Goal: Task Accomplishment & Management: Manage account settings

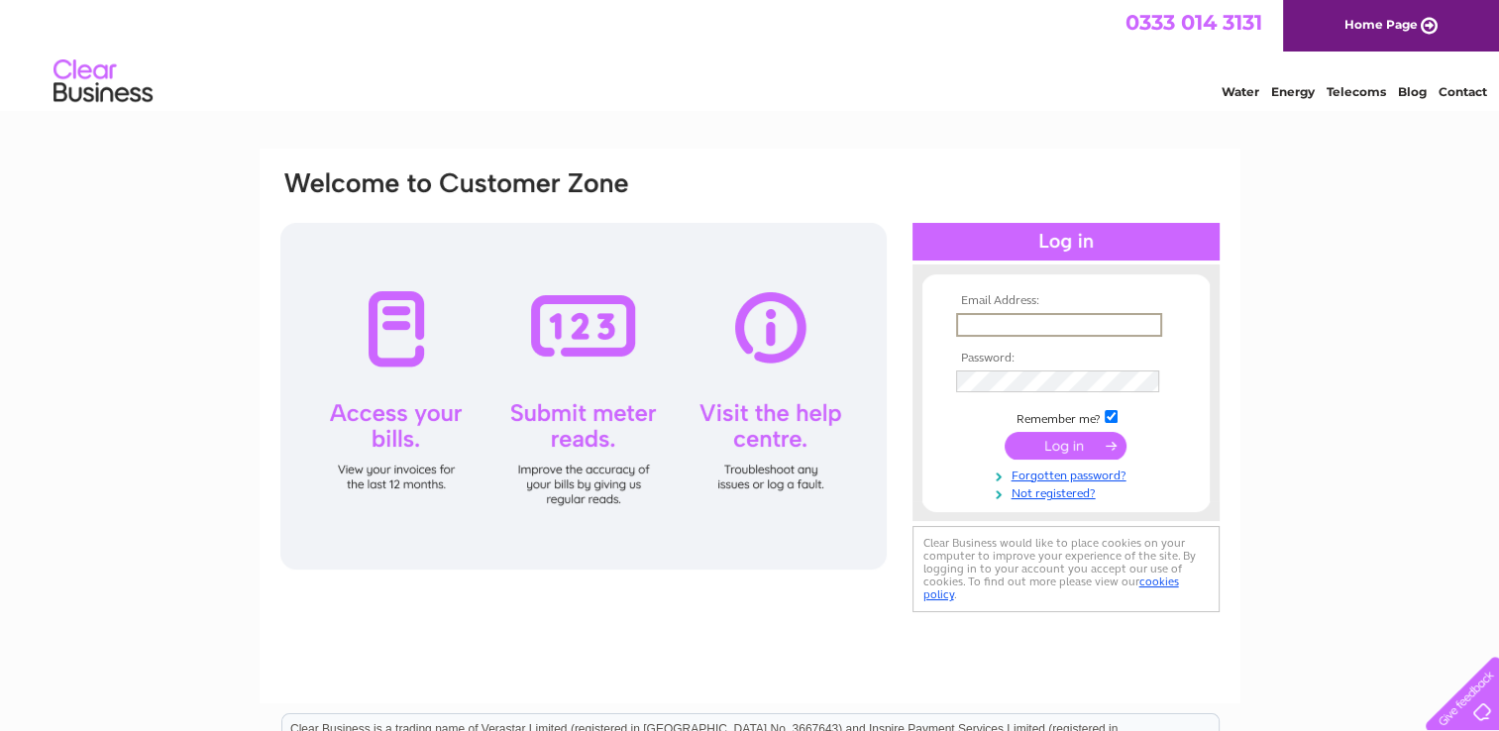
click at [979, 325] on input "text" at bounding box center [1059, 325] width 206 height 24
type input "ben13542002@yahoo.co.uk"
click at [1063, 434] on input "submit" at bounding box center [1065, 445] width 122 height 28
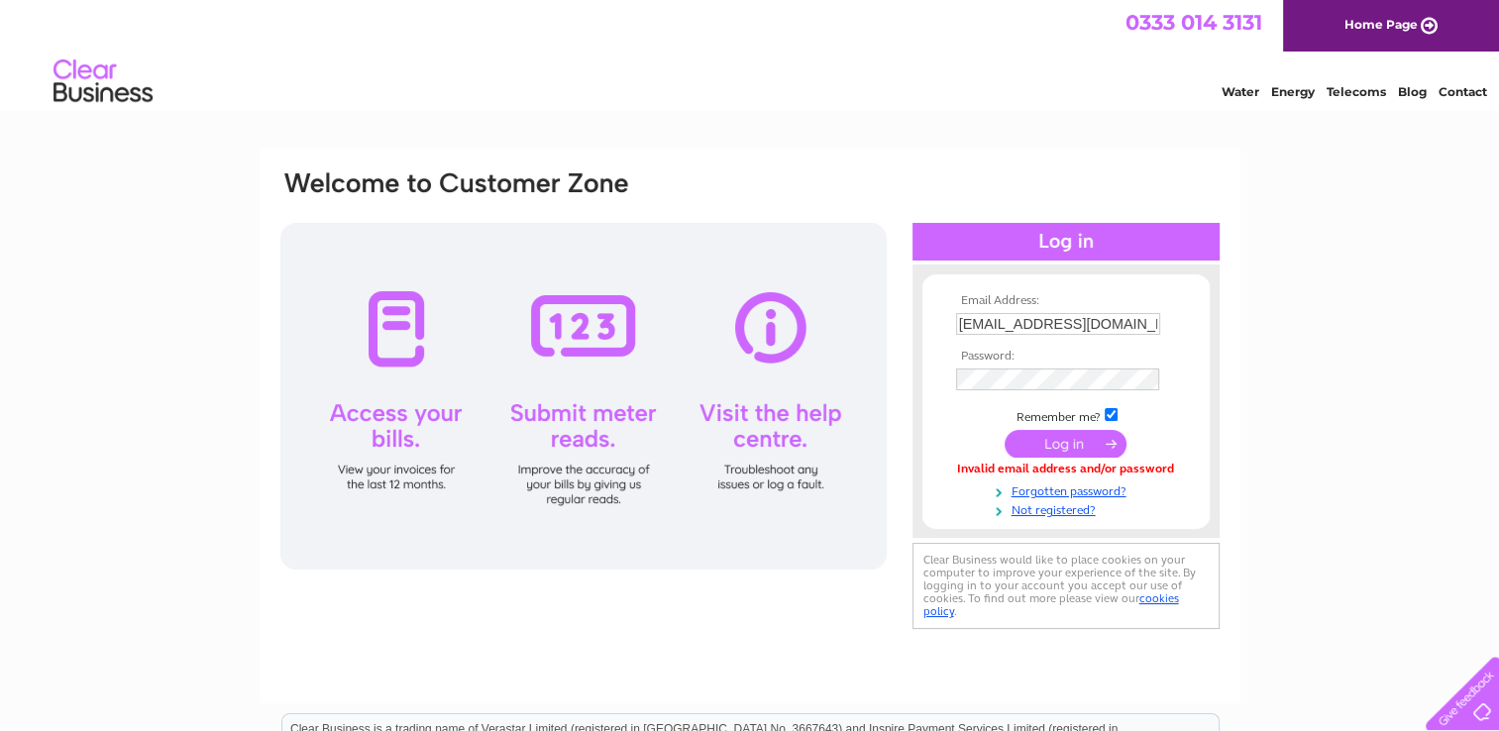
click at [1046, 434] on input "submit" at bounding box center [1065, 444] width 122 height 28
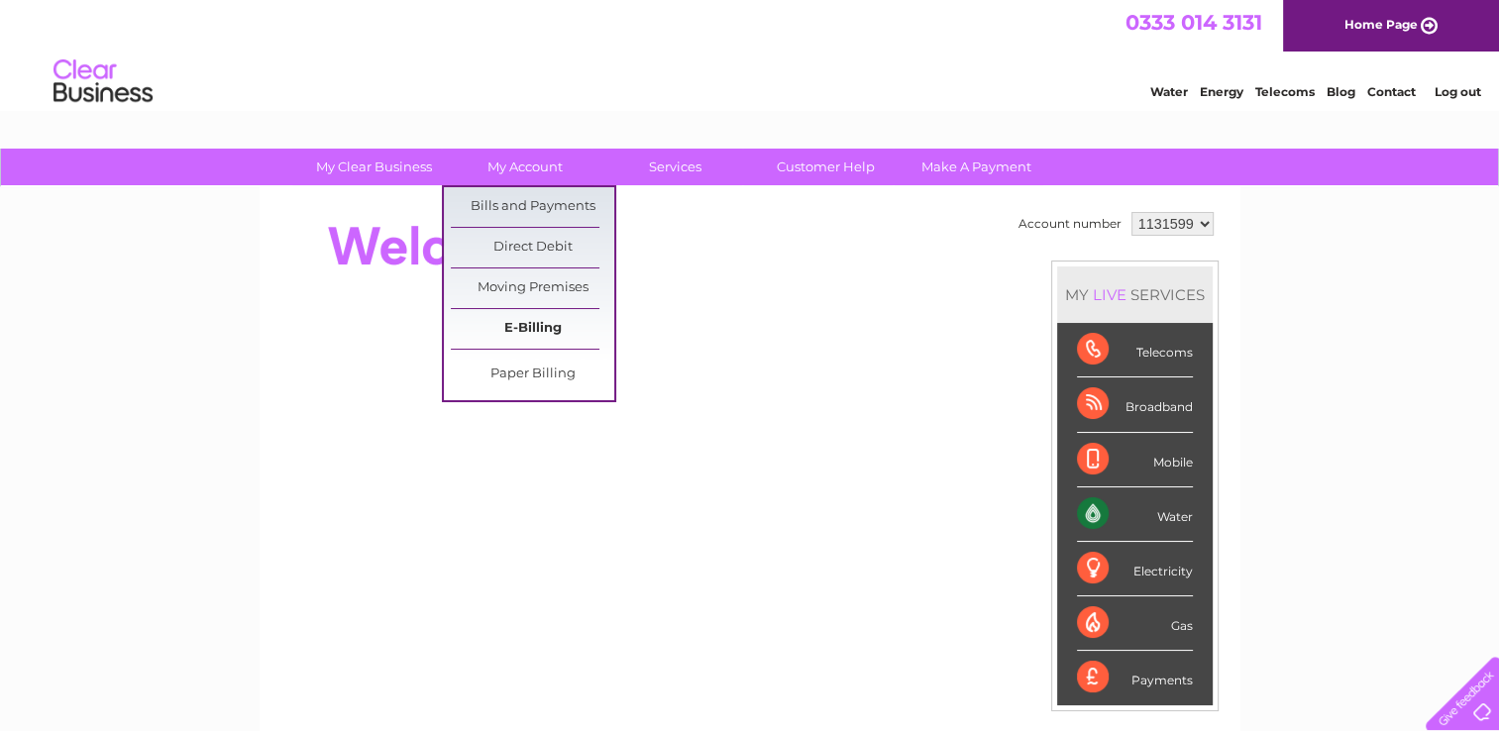
click at [529, 331] on link "E-Billing" at bounding box center [532, 329] width 163 height 40
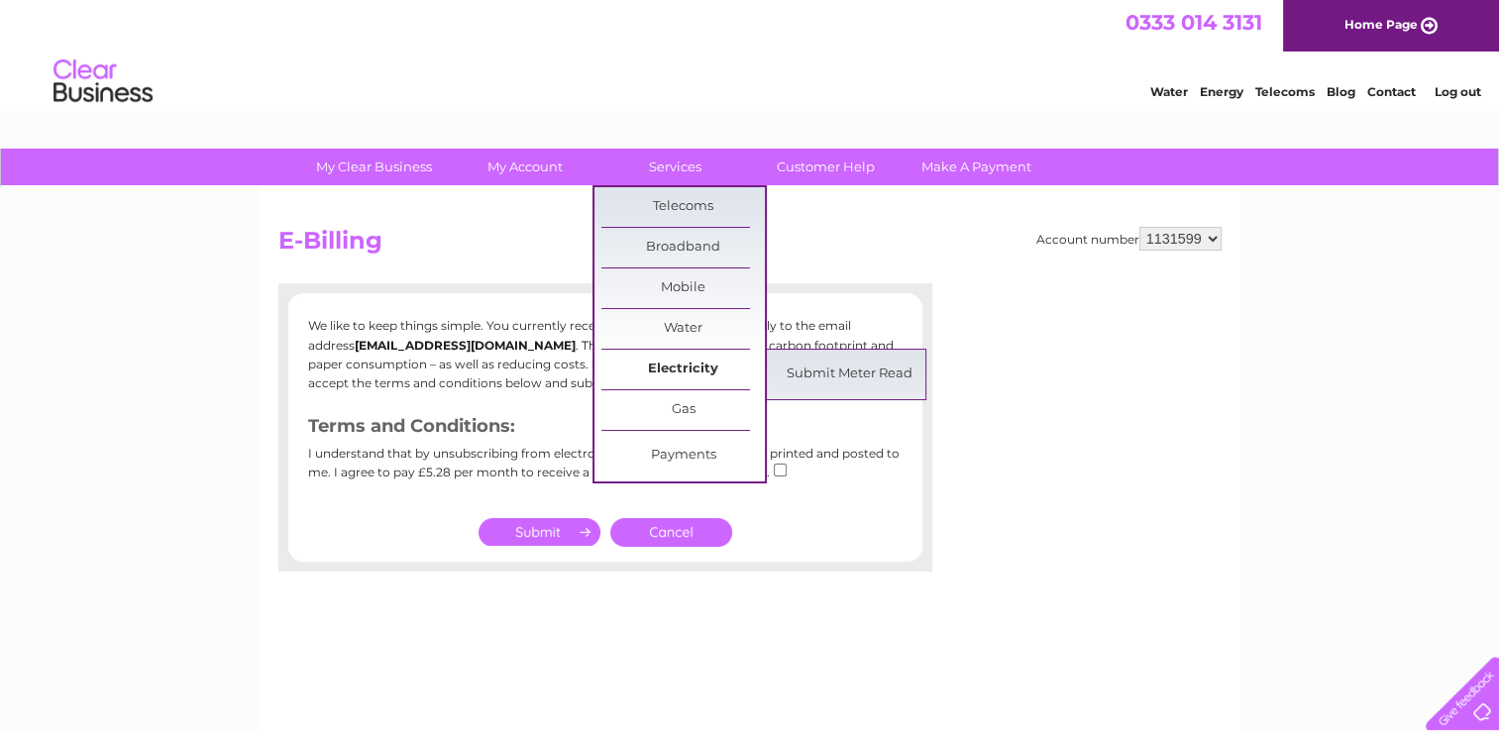
click at [681, 363] on link "Electricity" at bounding box center [682, 370] width 163 height 40
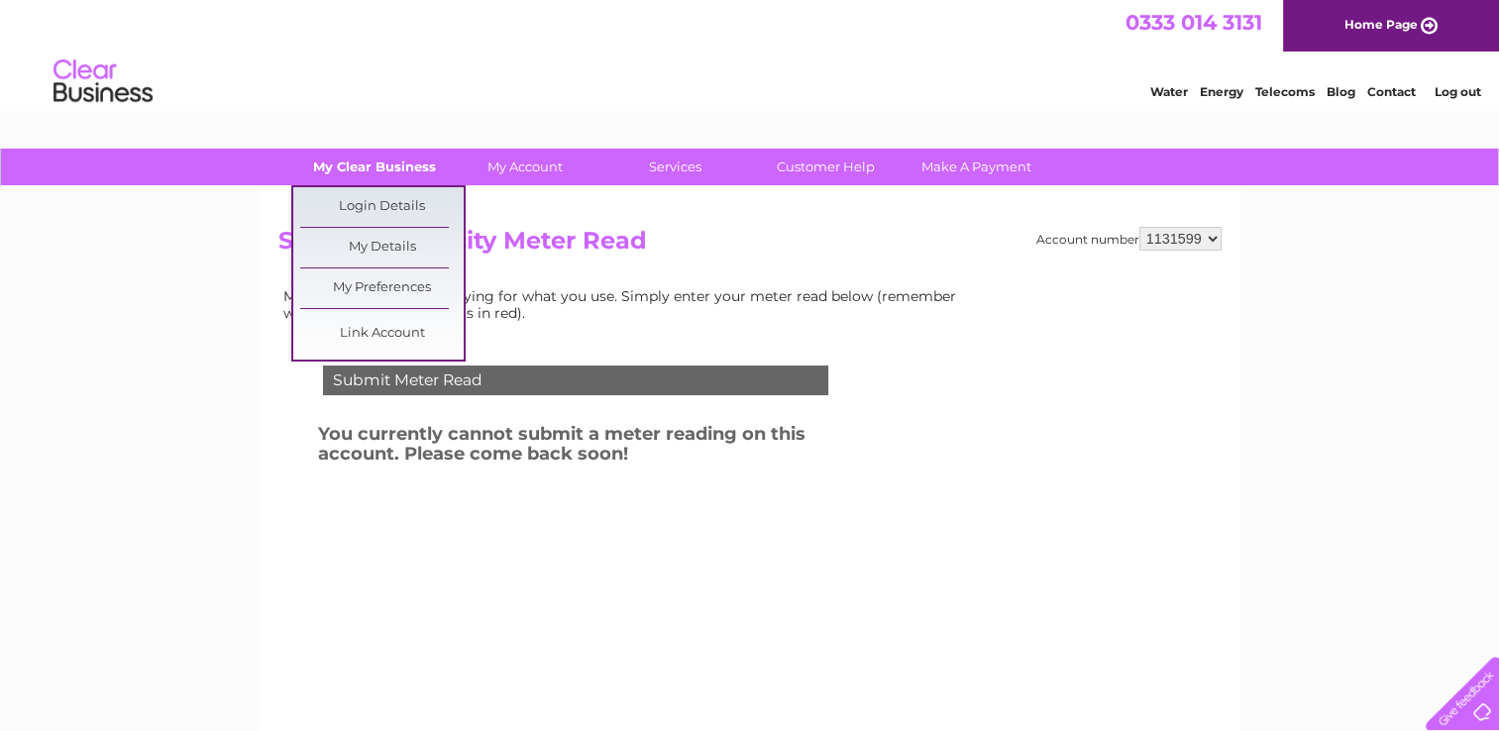
click at [397, 161] on link "My Clear Business" at bounding box center [373, 167] width 163 height 37
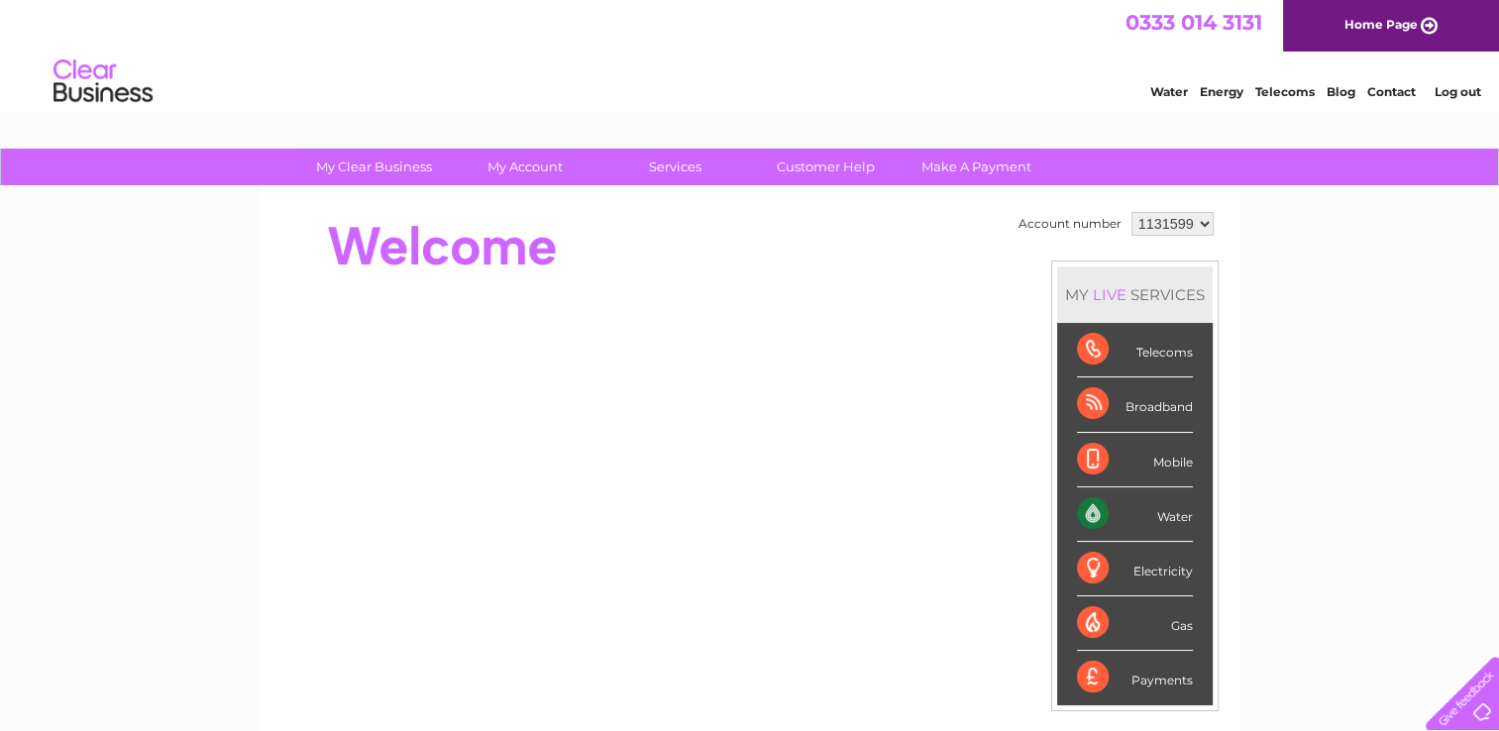
click at [1159, 573] on div "Electricity" at bounding box center [1135, 569] width 116 height 54
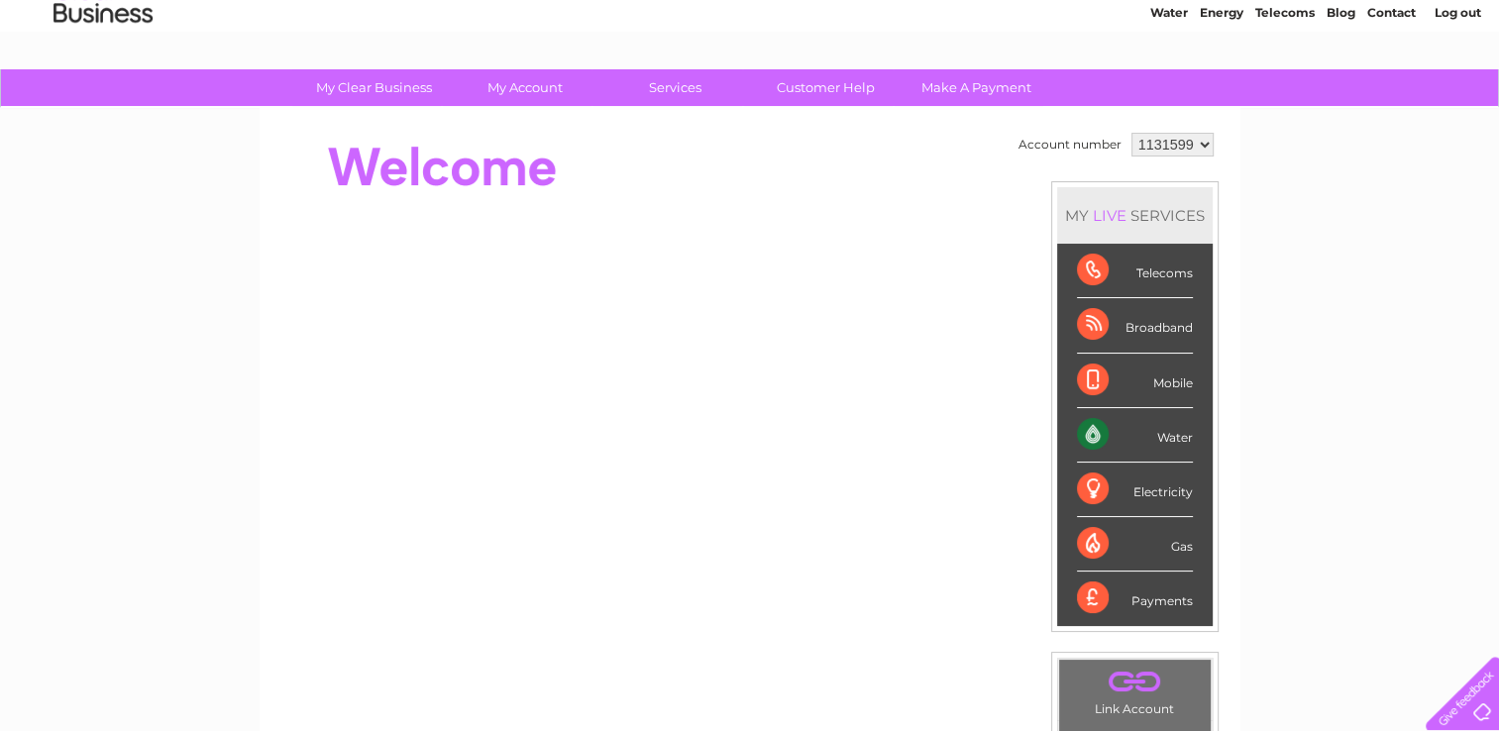
scroll to position [119, 0]
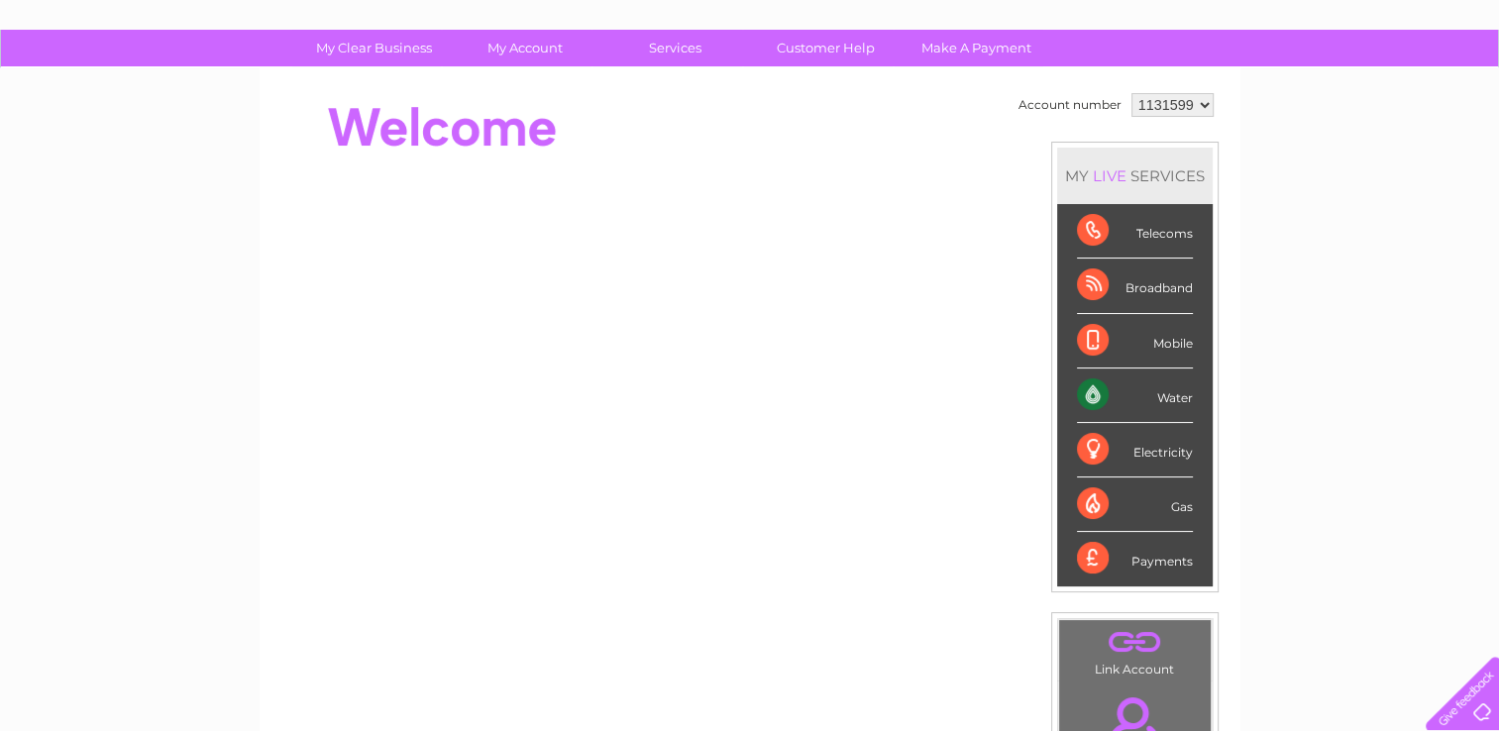
click at [1089, 449] on div "Electricity" at bounding box center [1135, 450] width 116 height 54
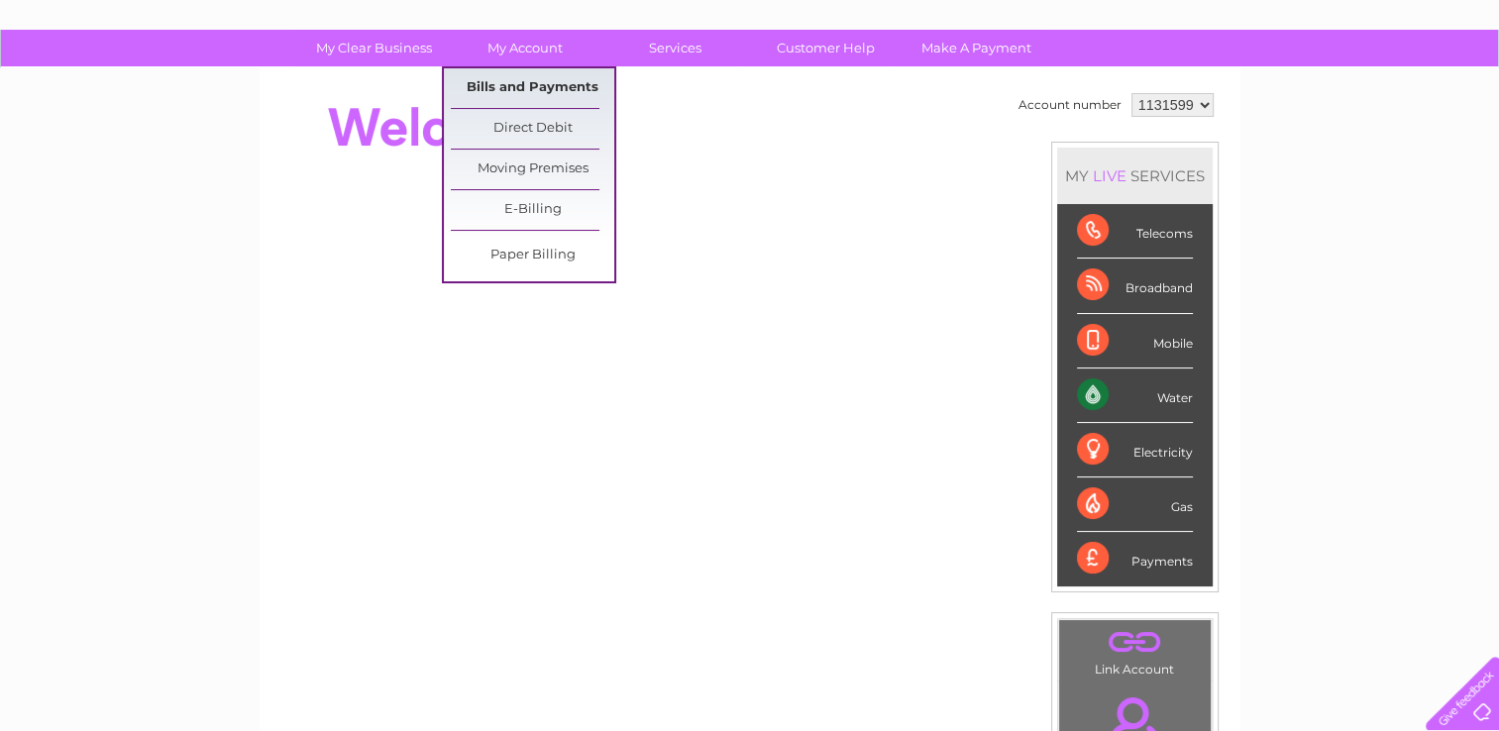
click at [545, 92] on link "Bills and Payments" at bounding box center [532, 88] width 163 height 40
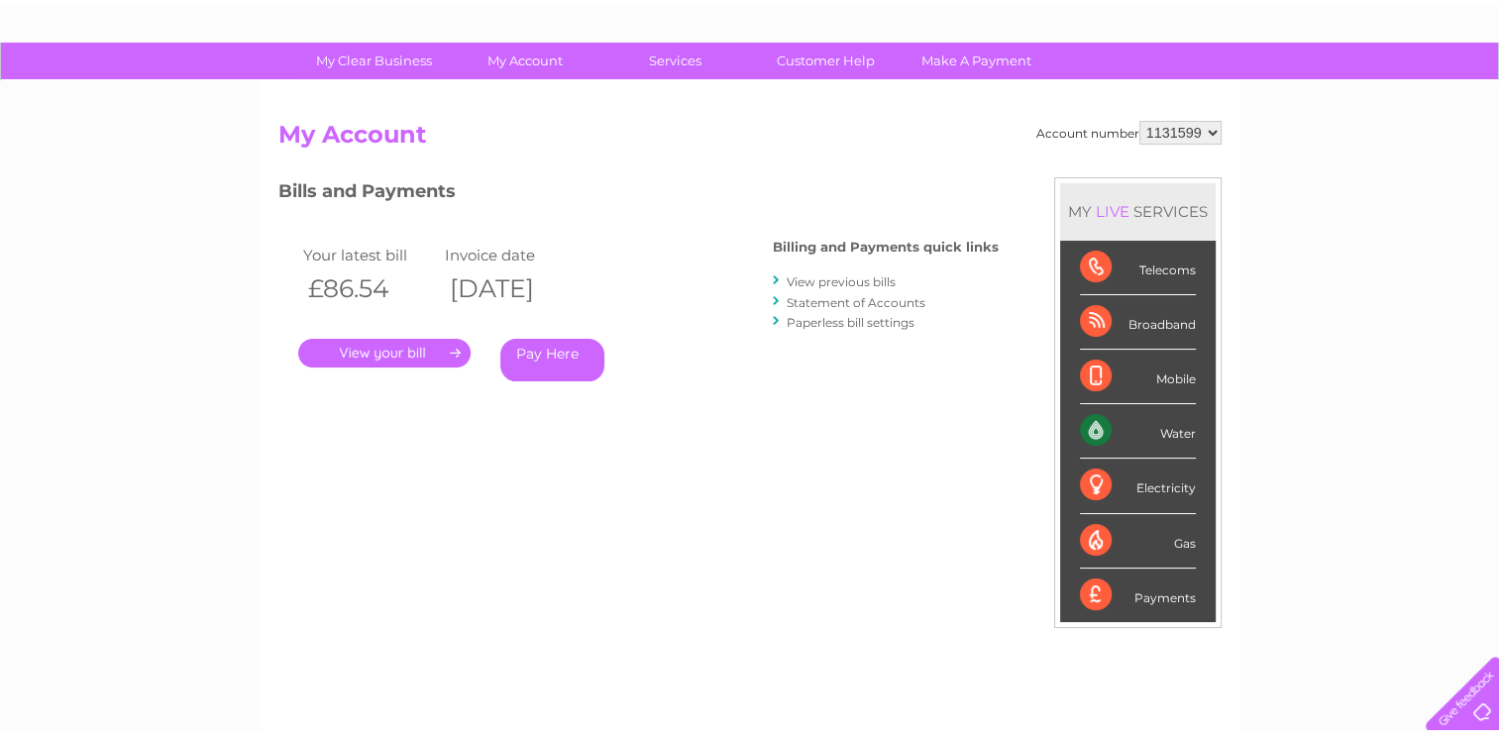
scroll to position [66, 0]
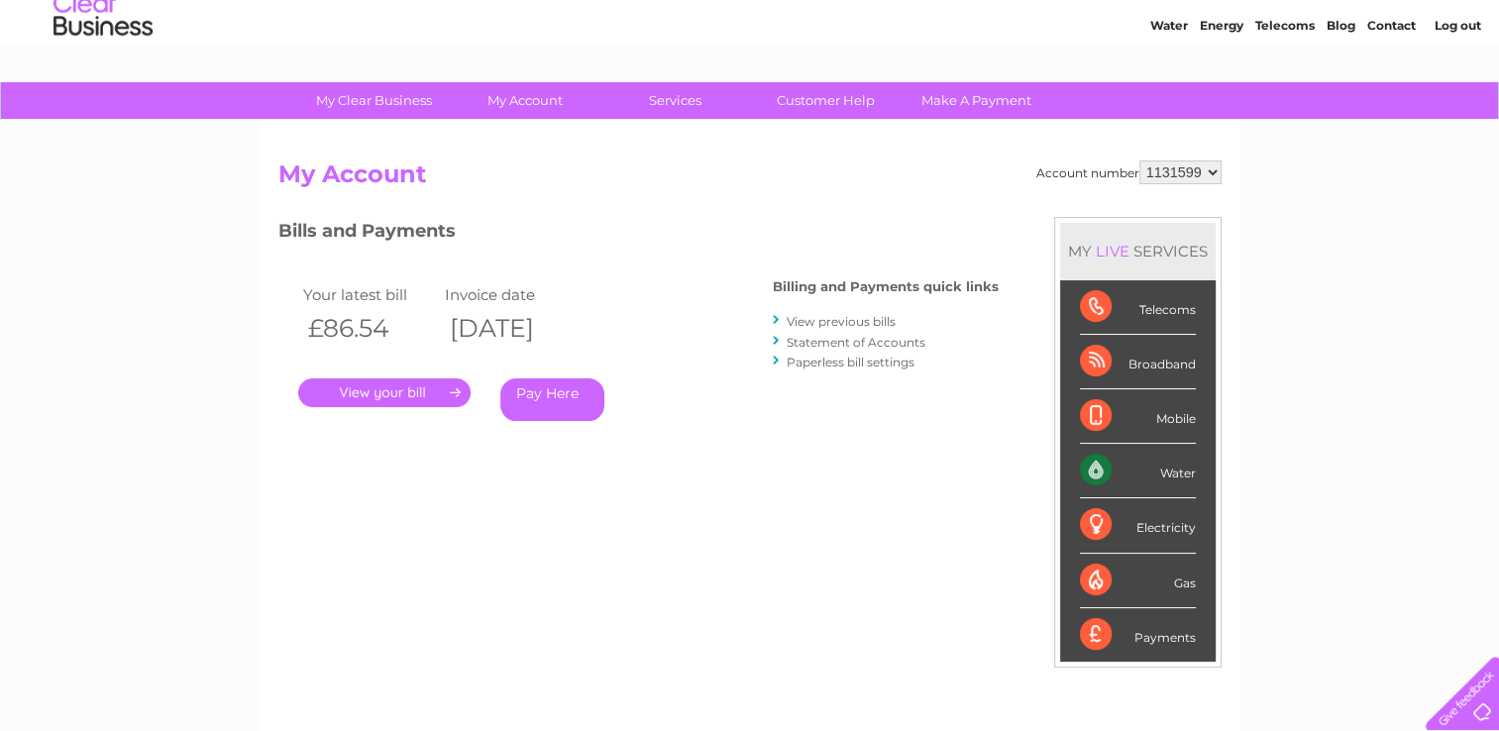
click at [388, 390] on link "." at bounding box center [384, 392] width 172 height 29
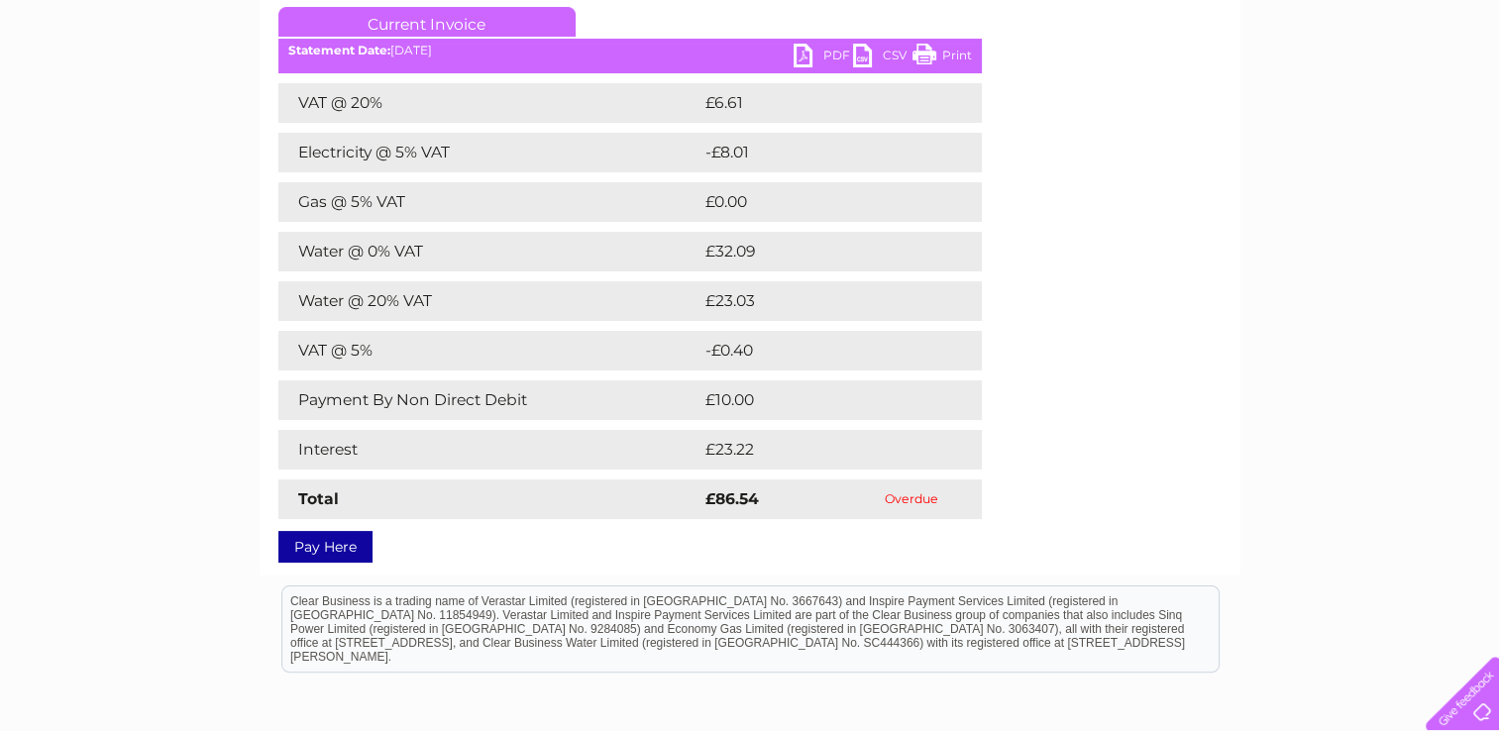
scroll to position [277, 0]
click at [832, 49] on link "PDF" at bounding box center [822, 57] width 59 height 29
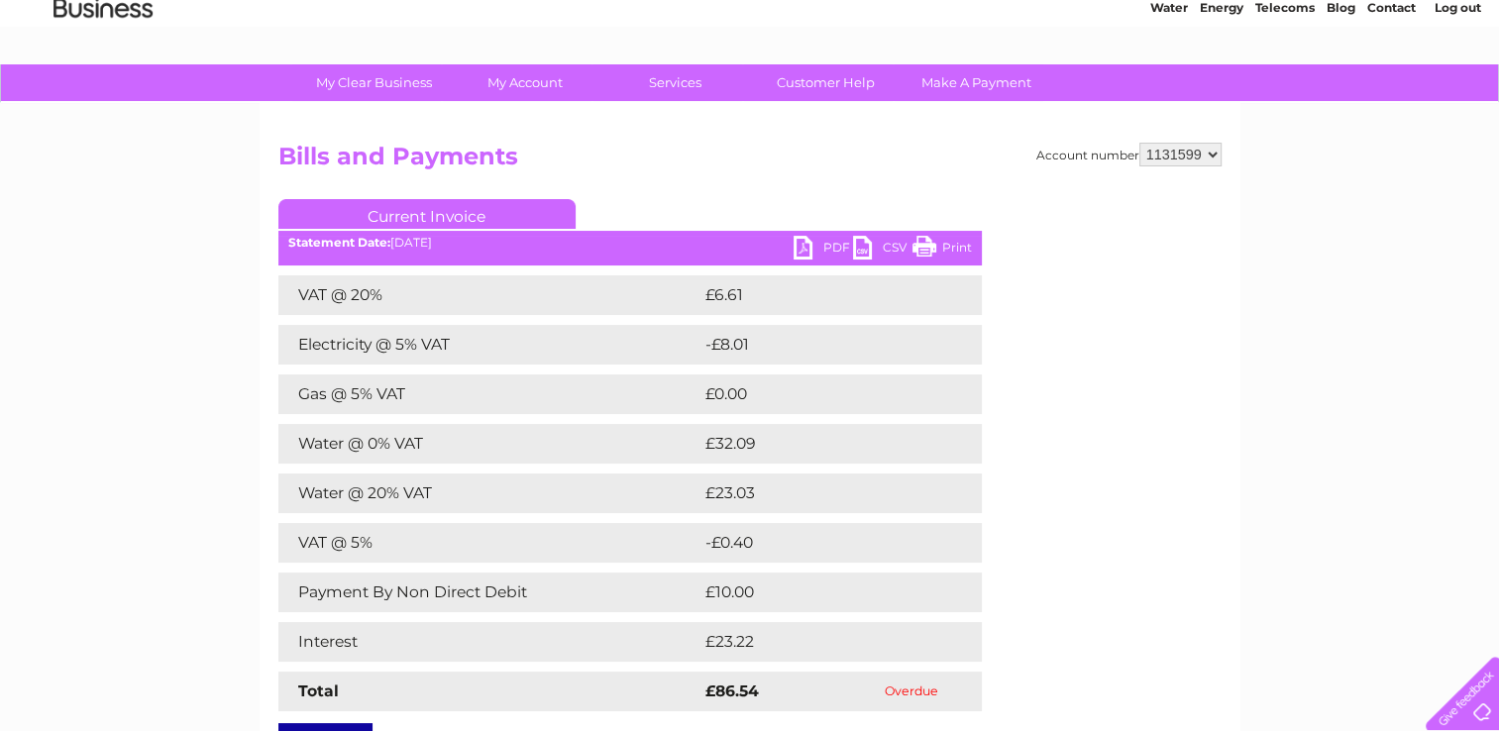
scroll to position [0, 0]
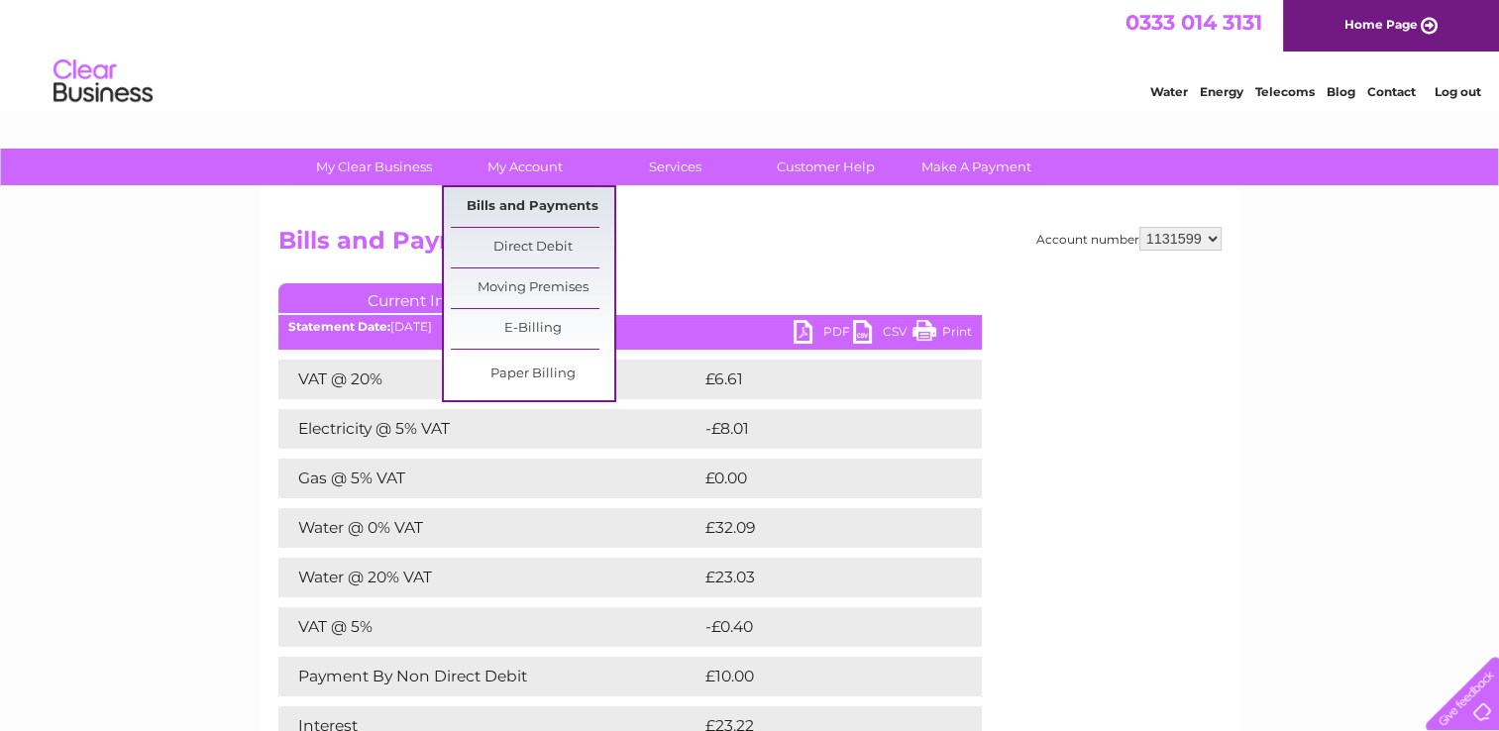
click at [525, 201] on link "Bills and Payments" at bounding box center [532, 207] width 163 height 40
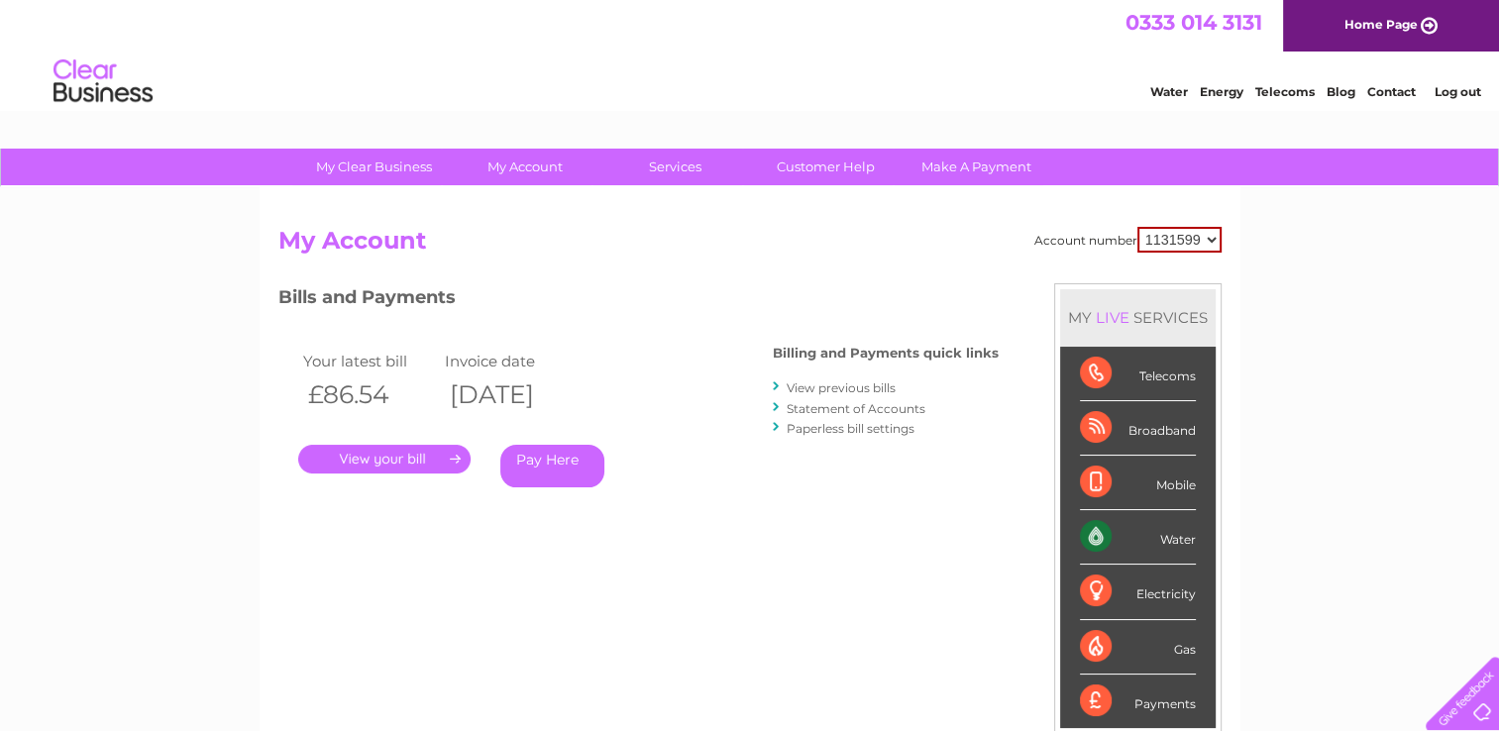
click at [1181, 651] on div "Gas" at bounding box center [1138, 647] width 116 height 54
click at [855, 390] on link "View previous bills" at bounding box center [840, 387] width 109 height 15
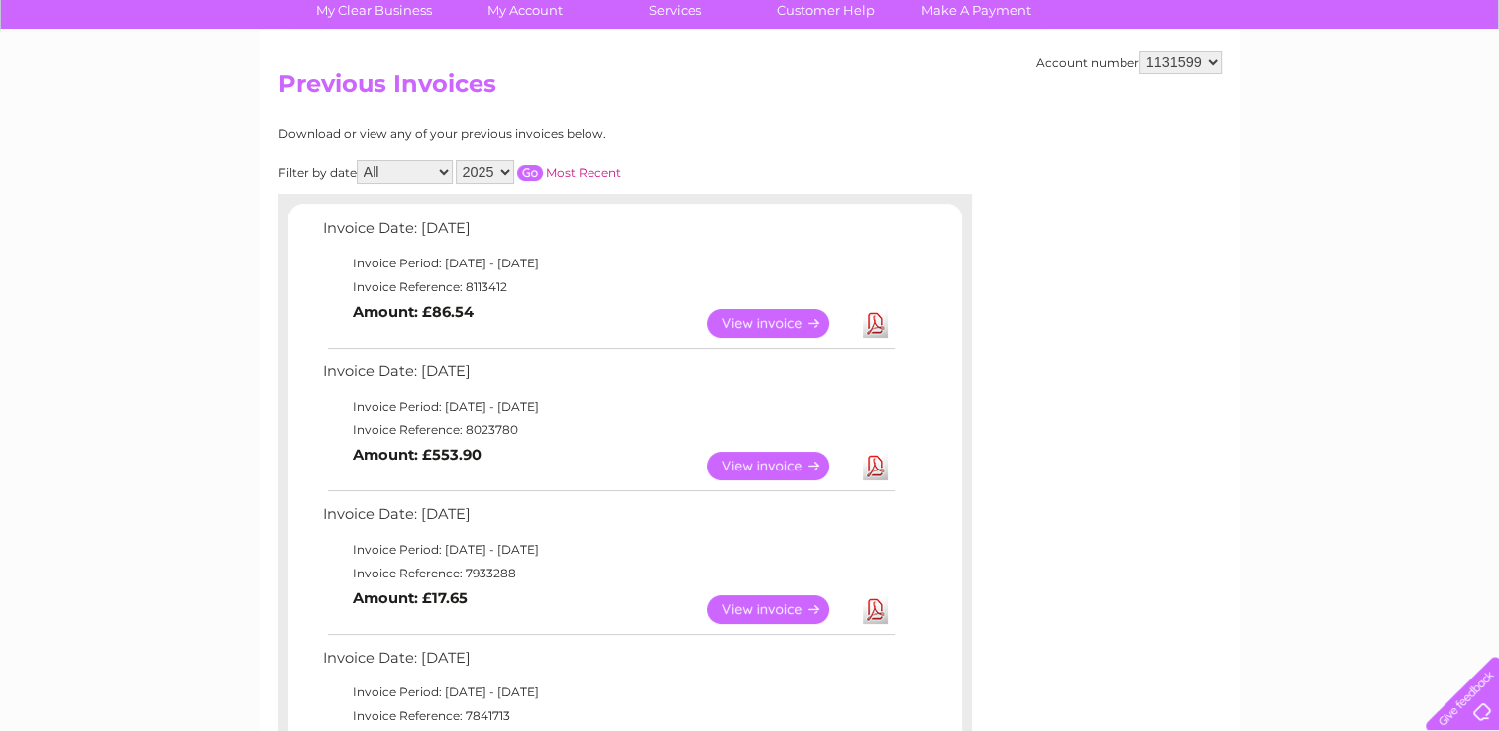
scroll to position [158, 0]
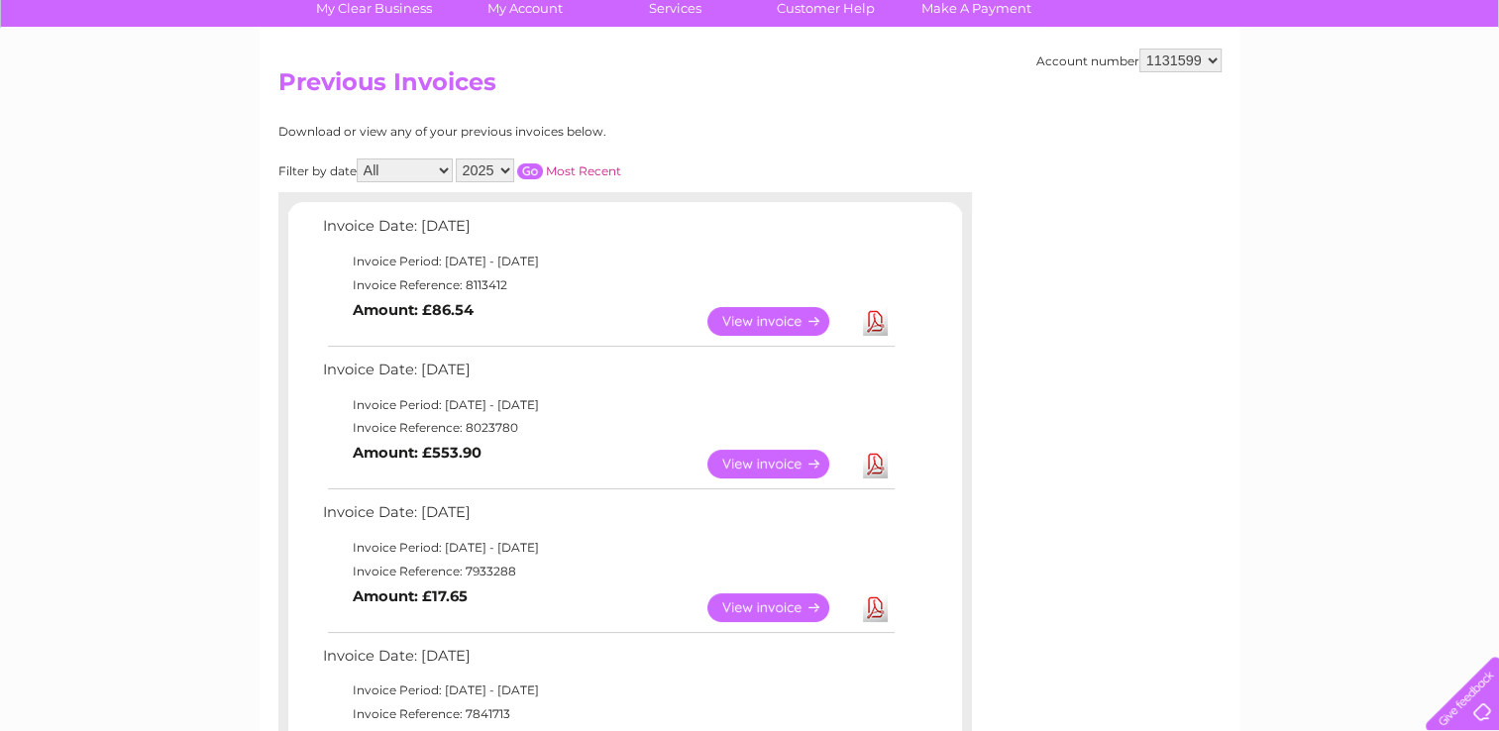
click at [879, 468] on link "Download" at bounding box center [875, 464] width 25 height 29
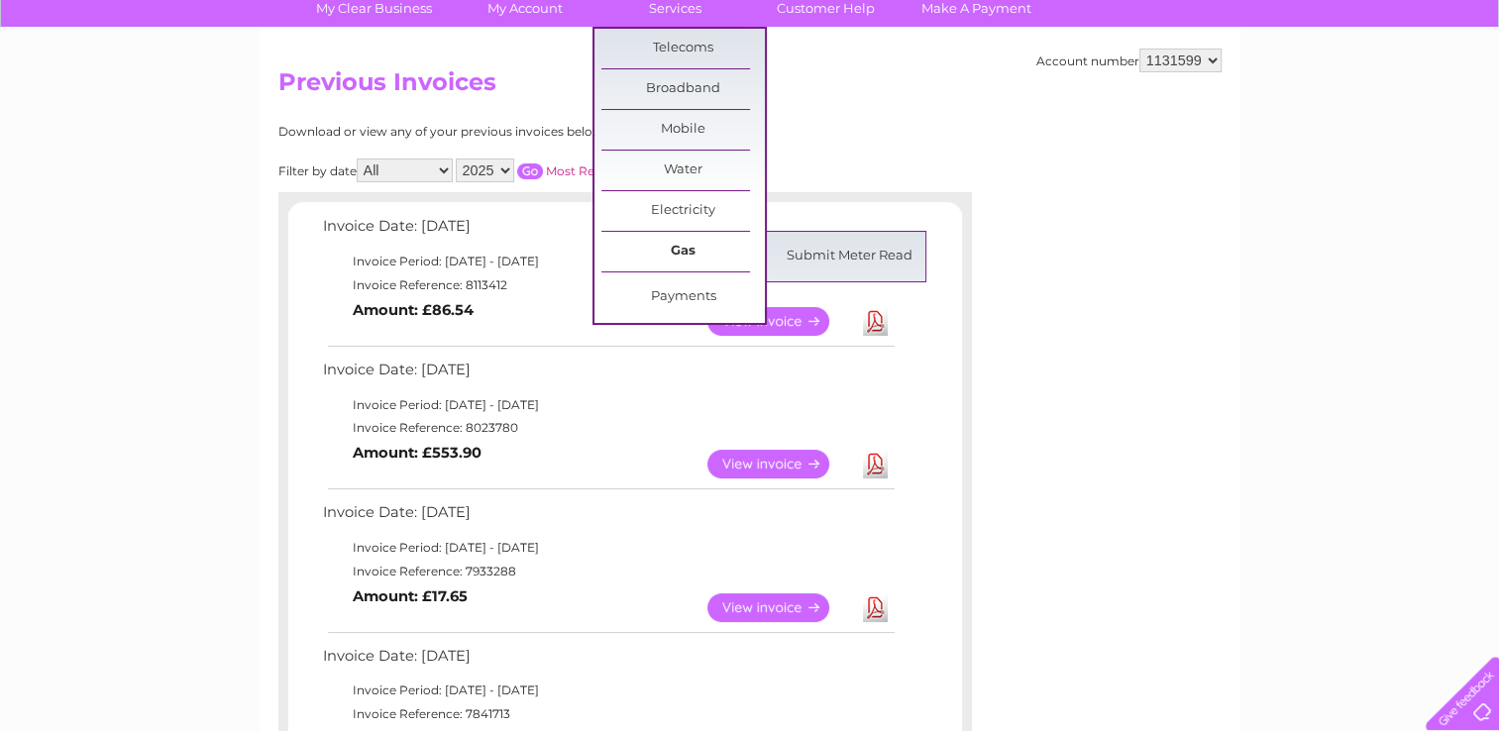
click at [675, 248] on link "Gas" at bounding box center [682, 252] width 163 height 40
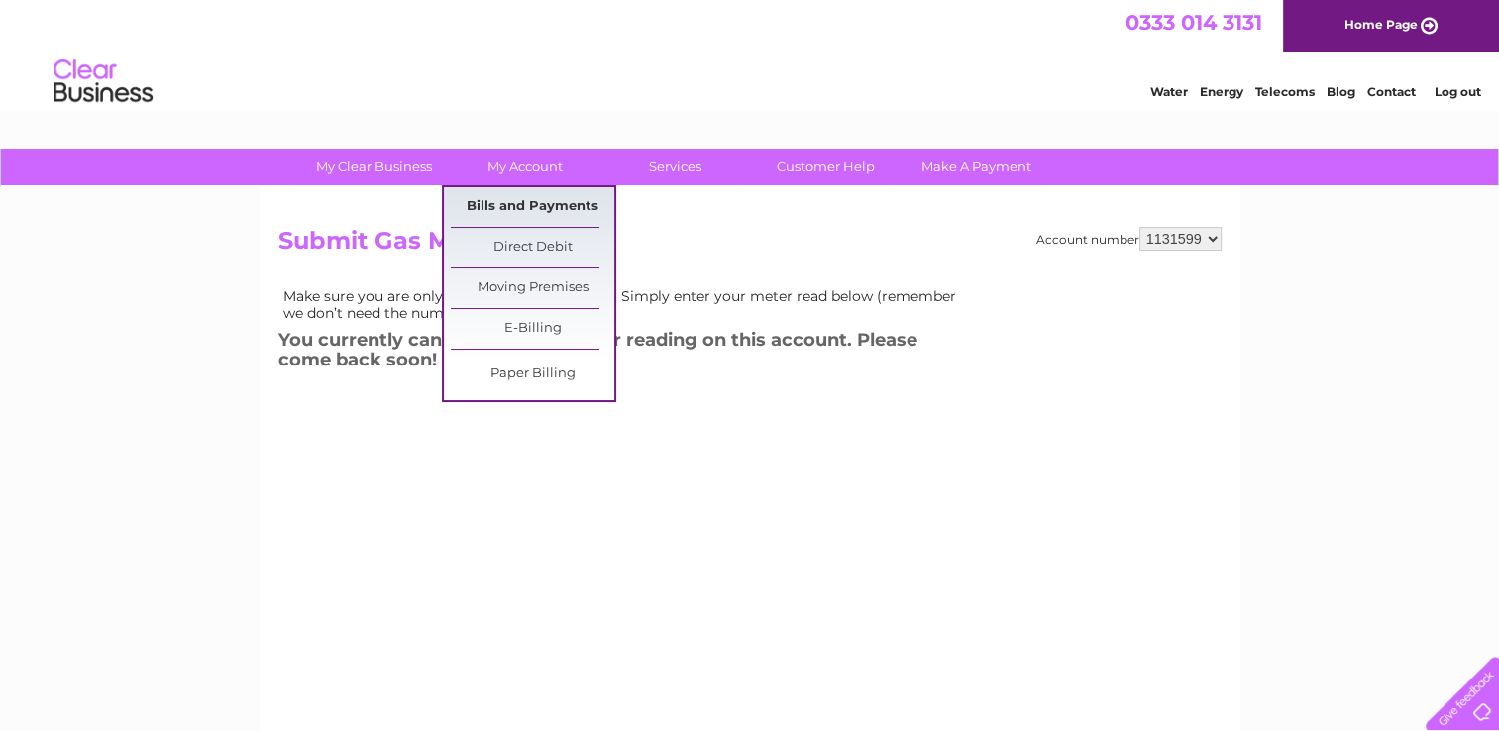
click at [535, 202] on link "Bills and Payments" at bounding box center [532, 207] width 163 height 40
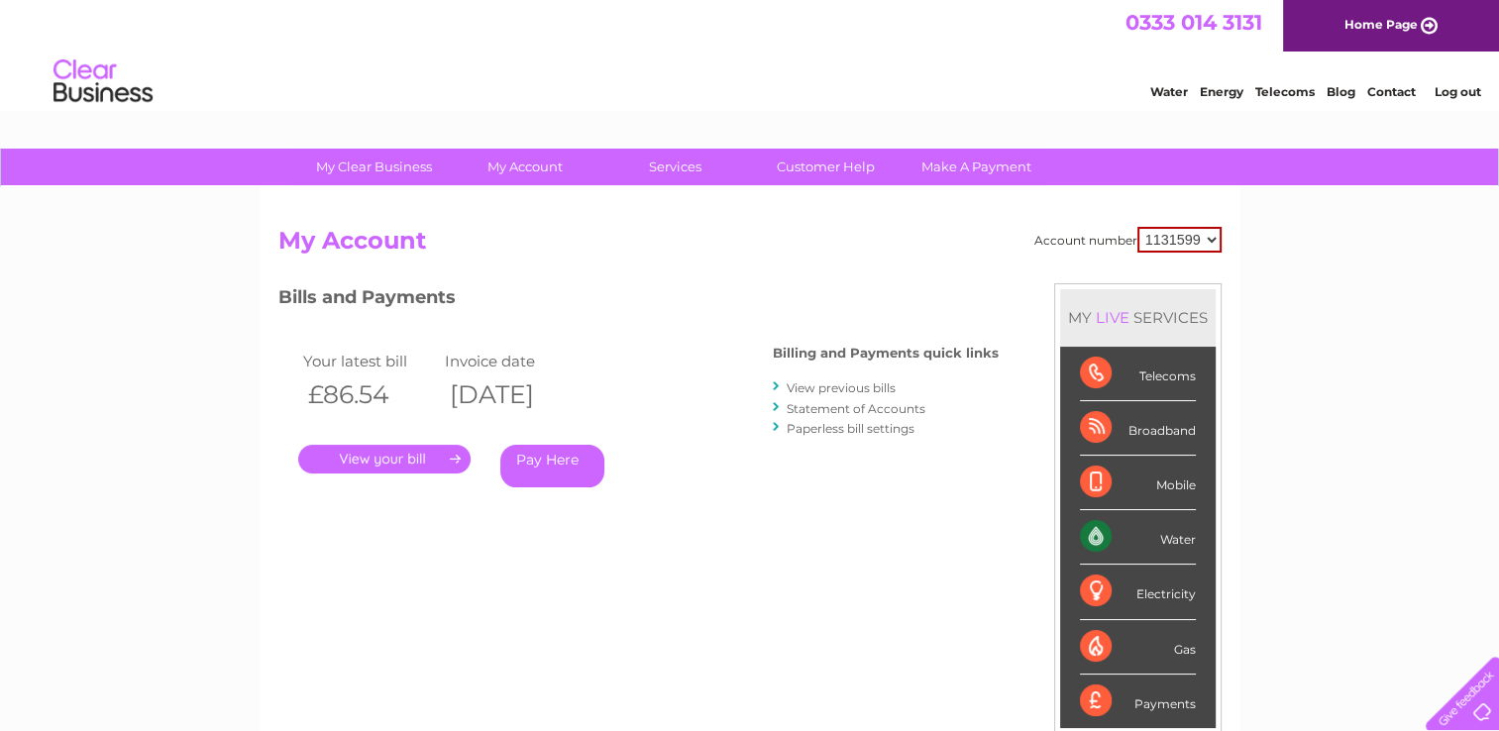
click at [414, 455] on link "." at bounding box center [384, 459] width 172 height 29
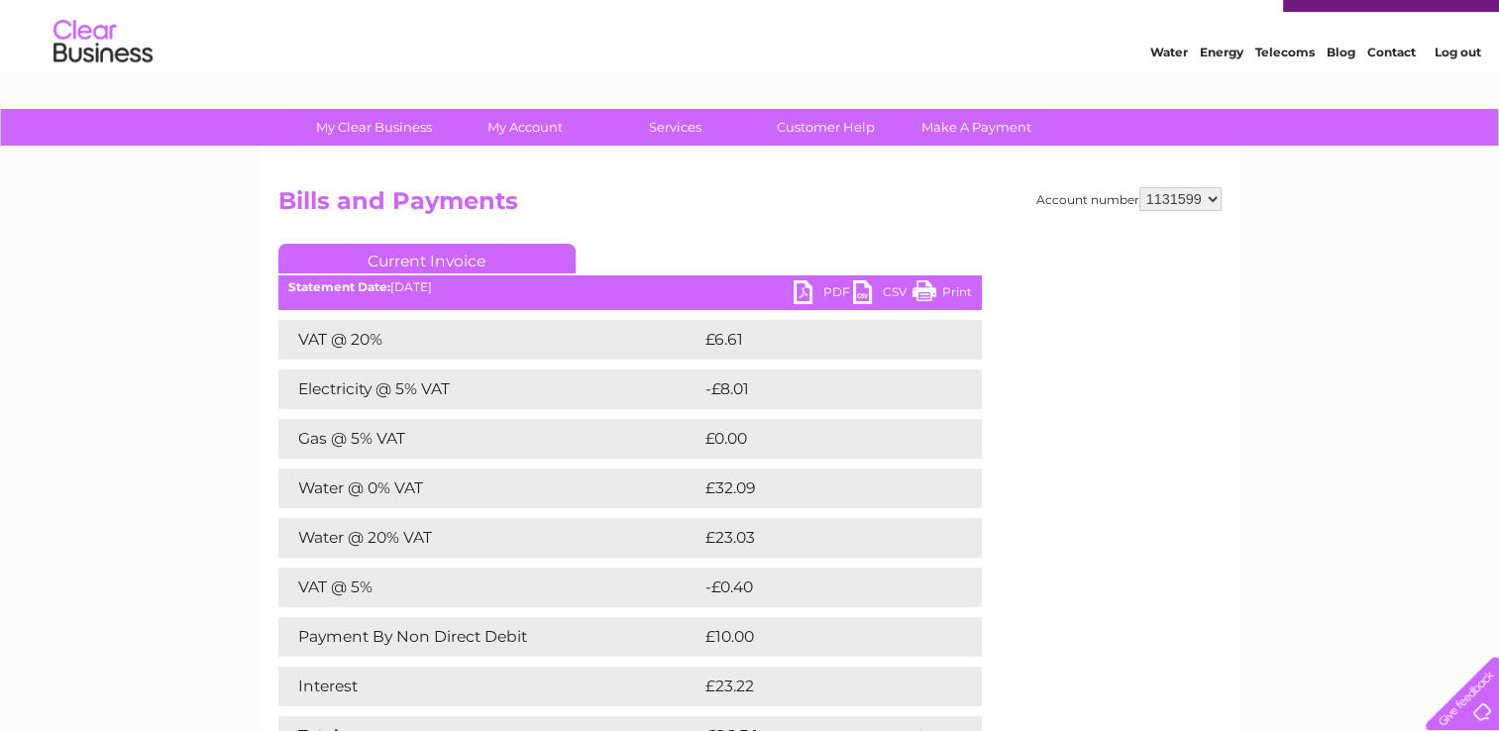
scroll to position [79, 0]
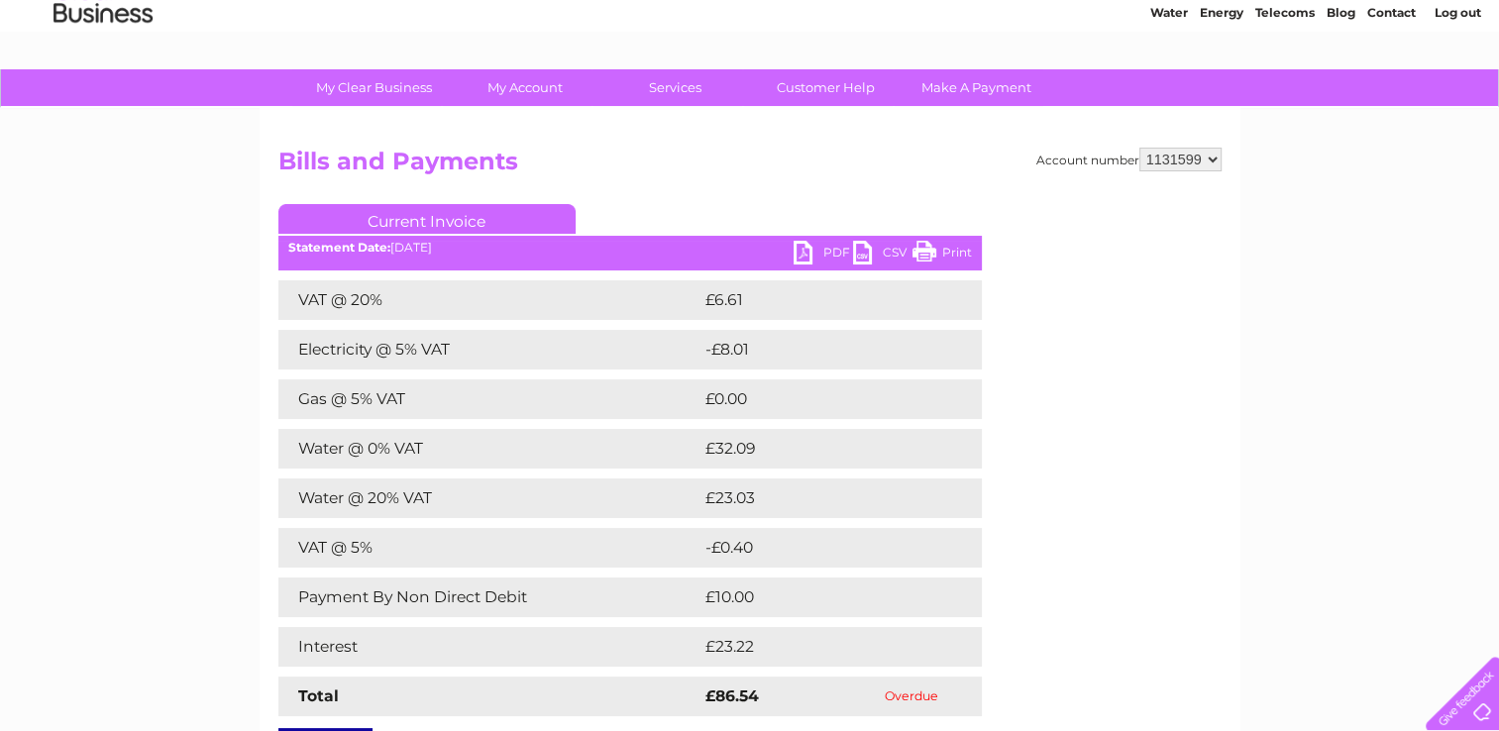
click at [820, 252] on link "PDF" at bounding box center [822, 255] width 59 height 29
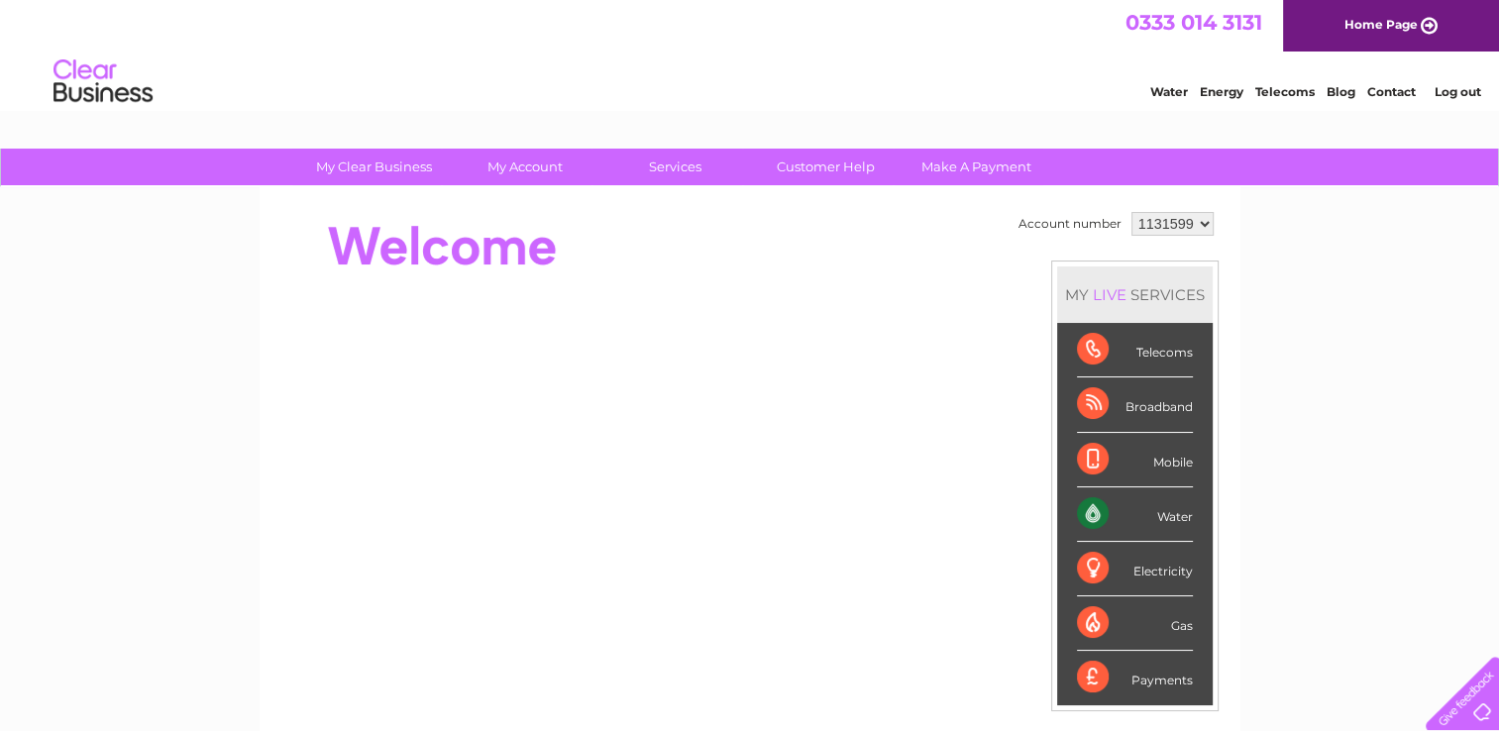
click at [1201, 221] on select "1131599" at bounding box center [1172, 224] width 82 height 24
click at [1234, 263] on div "Account number 1131599 MY LIVE SERVICES Telecoms Broadband Mobile Water Electri…" at bounding box center [750, 555] width 981 height 736
click at [1173, 625] on div "Gas" at bounding box center [1135, 623] width 116 height 54
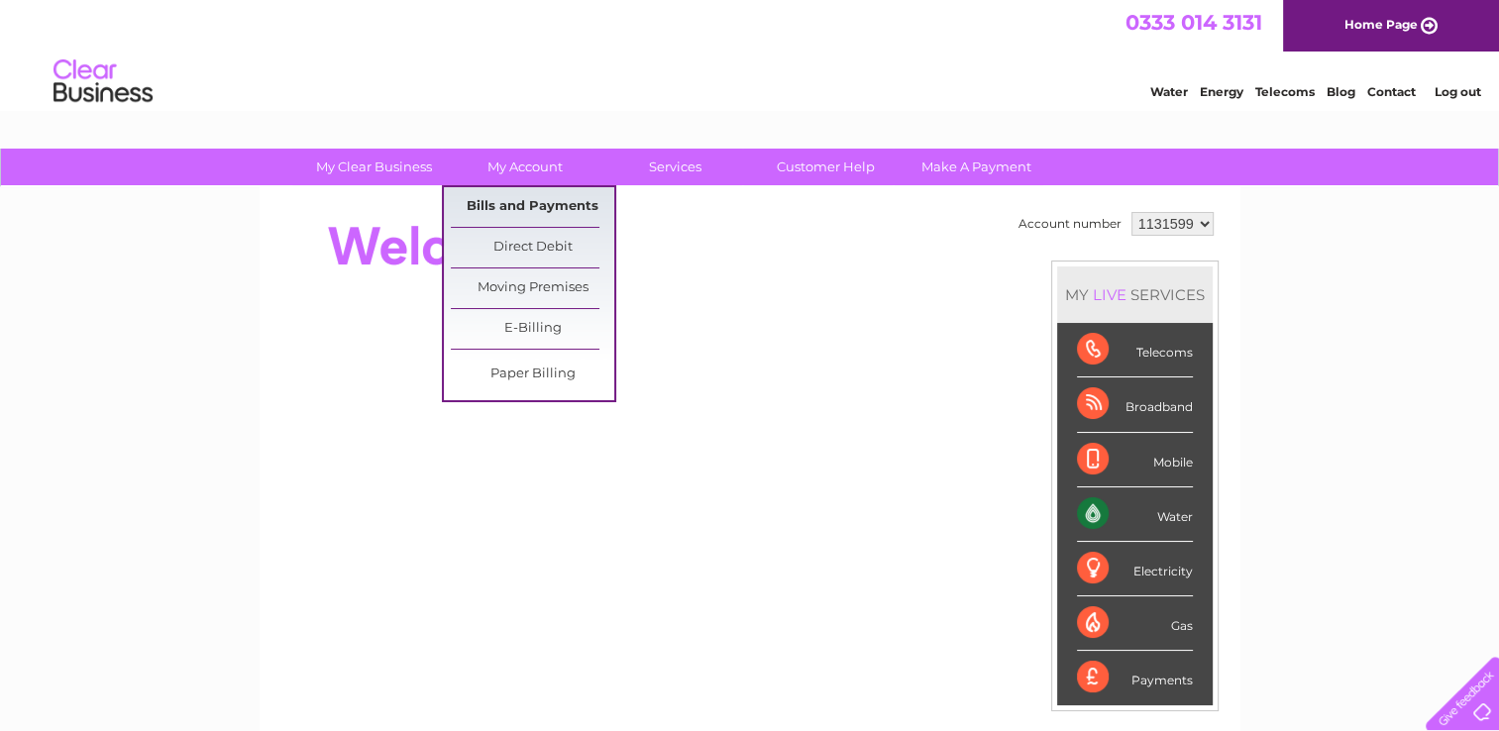
click at [541, 196] on link "Bills and Payments" at bounding box center [532, 207] width 163 height 40
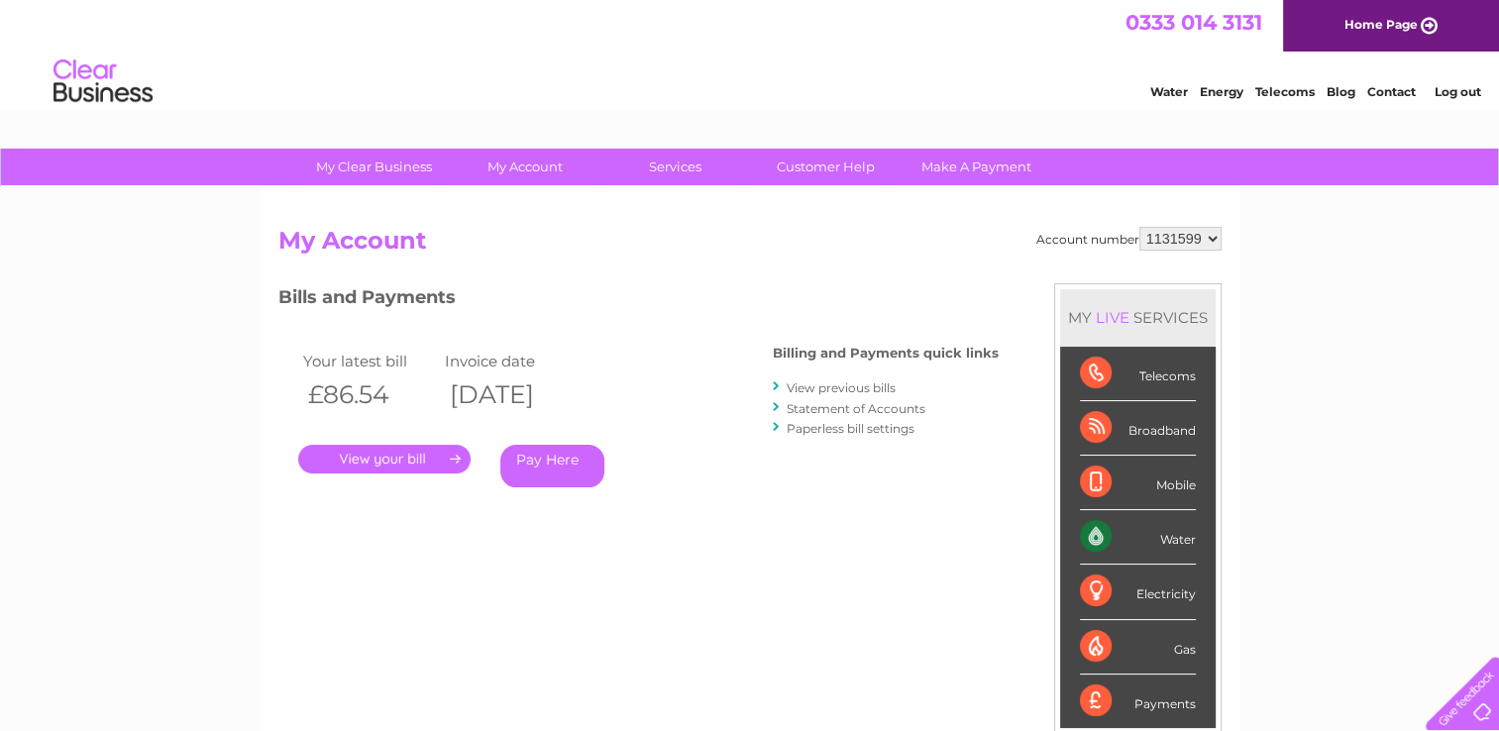
click at [819, 406] on link "Statement of Accounts" at bounding box center [855, 408] width 139 height 15
